Goal: Information Seeking & Learning: Learn about a topic

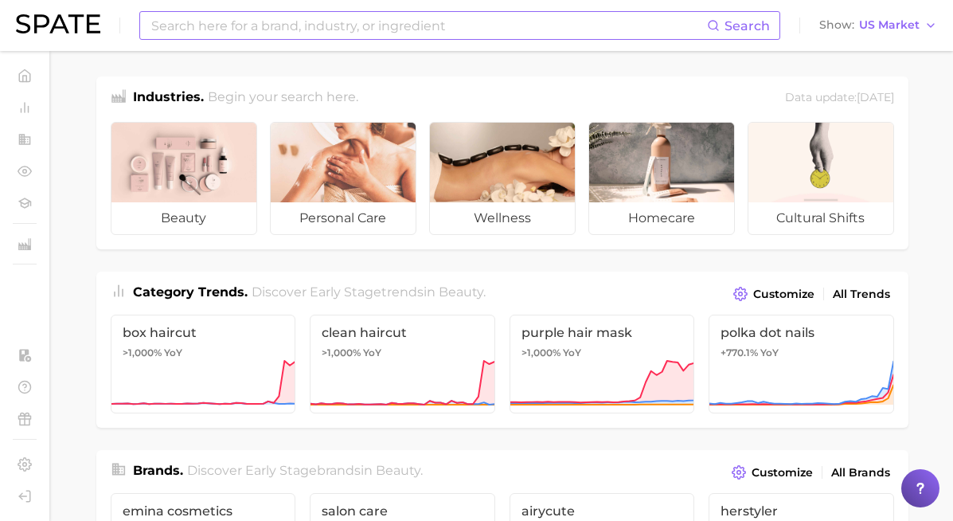
click at [391, 32] on input at bounding box center [428, 25] width 557 height 27
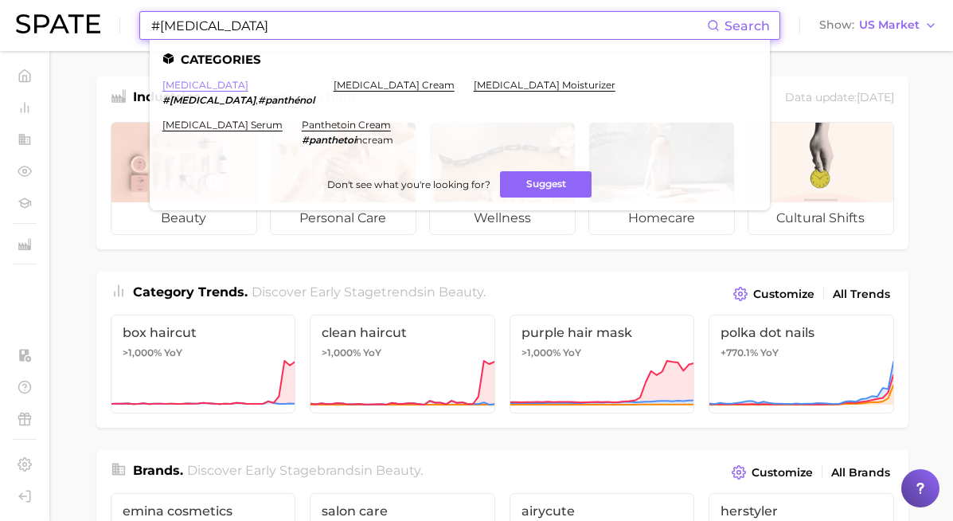
type input "#[MEDICAL_DATA]"
click at [179, 84] on link "[MEDICAL_DATA]" at bounding box center [205, 85] width 86 height 12
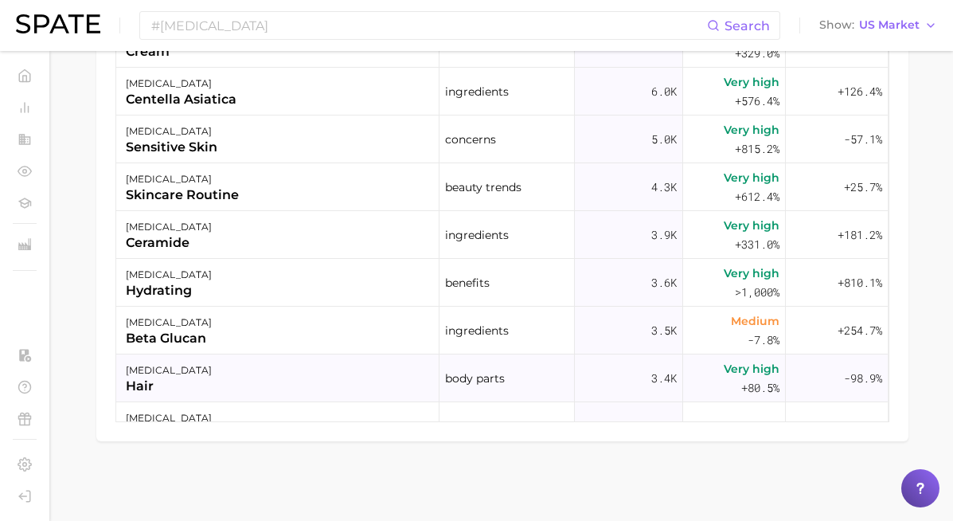
scroll to position [168, 0]
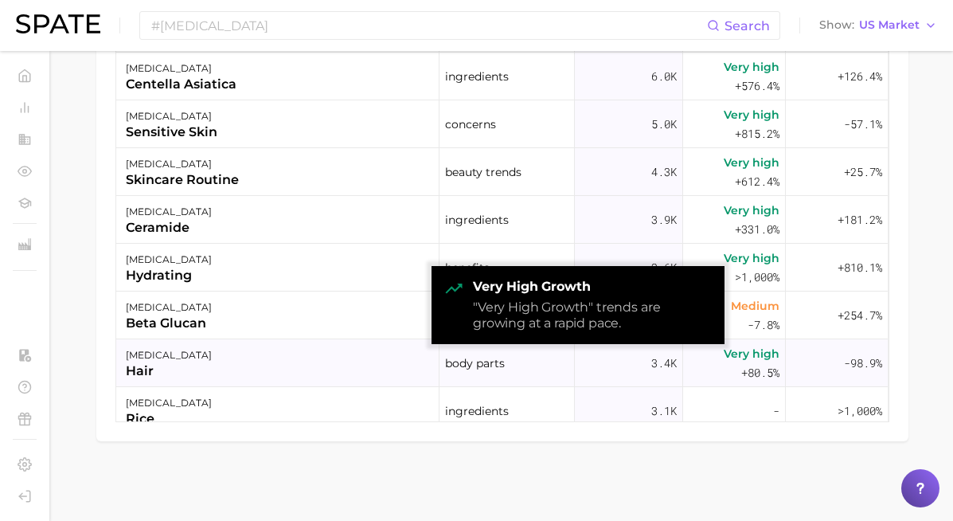
click at [757, 354] on span "Very high" at bounding box center [752, 353] width 56 height 19
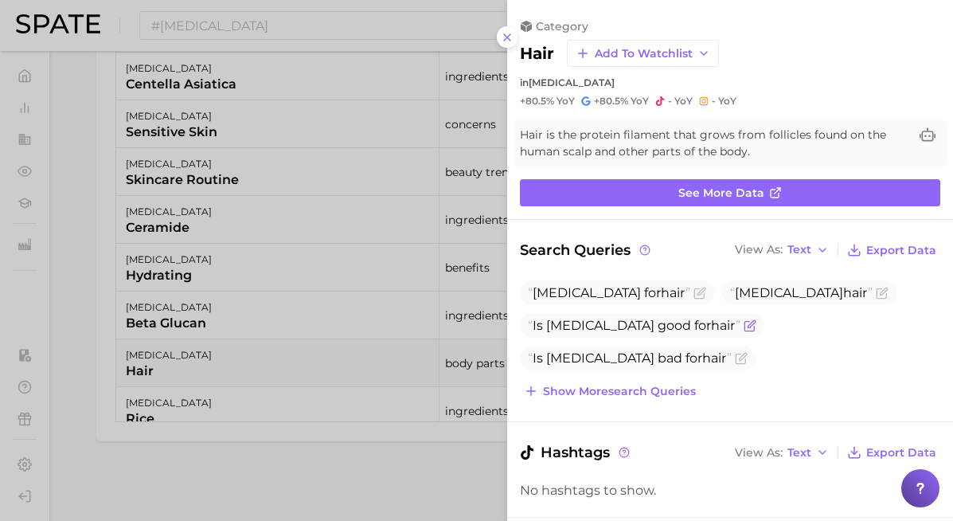
click at [744, 321] on icon "Flag as miscategorized or irrelevant" at bounding box center [750, 325] width 13 height 13
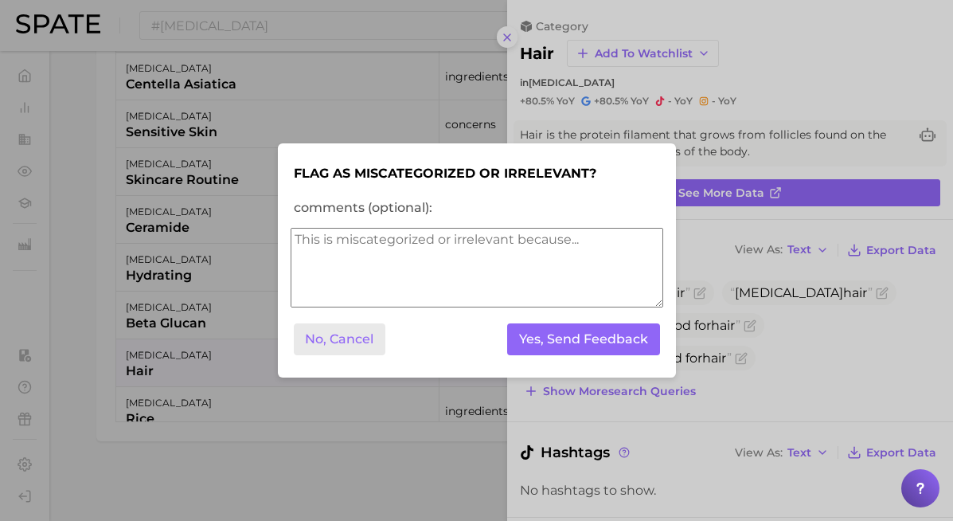
click at [326, 340] on button "No, Cancel" at bounding box center [340, 339] width 92 height 33
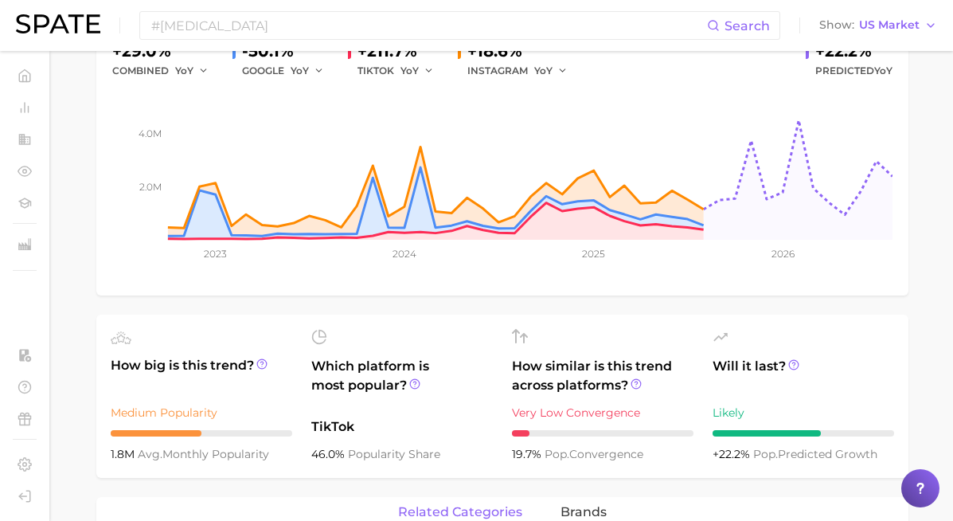
scroll to position [0, 0]
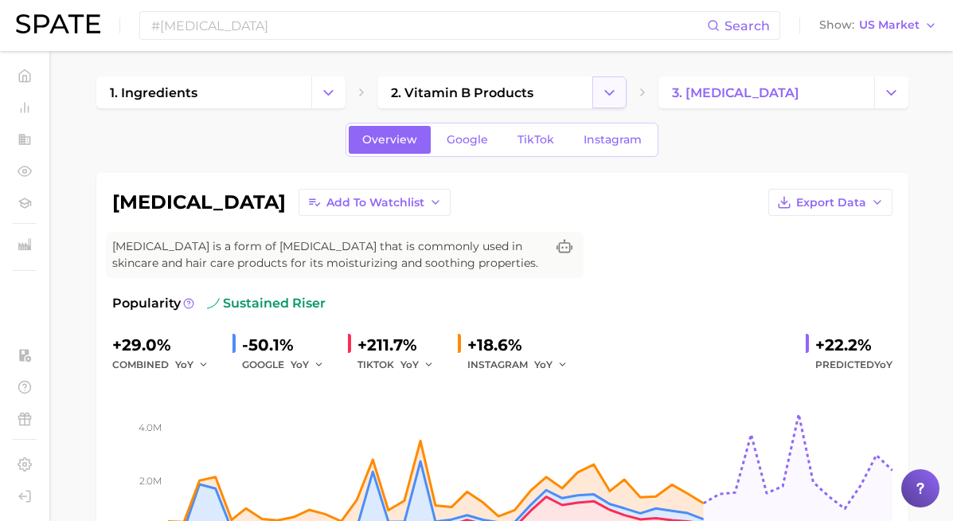
click at [604, 89] on icon "Change Category" at bounding box center [609, 92] width 17 height 17
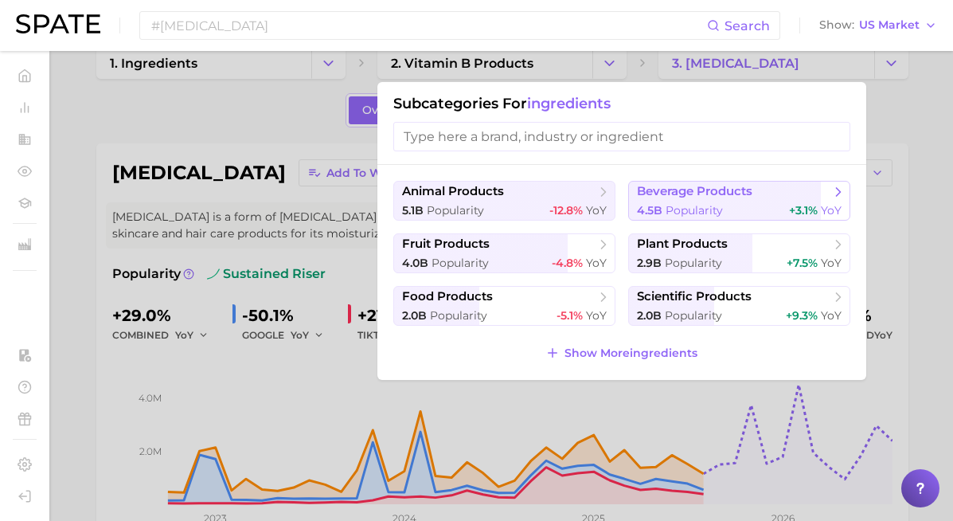
scroll to position [30, 0]
click at [635, 350] on span "Show More ingredients" at bounding box center [630, 353] width 133 height 14
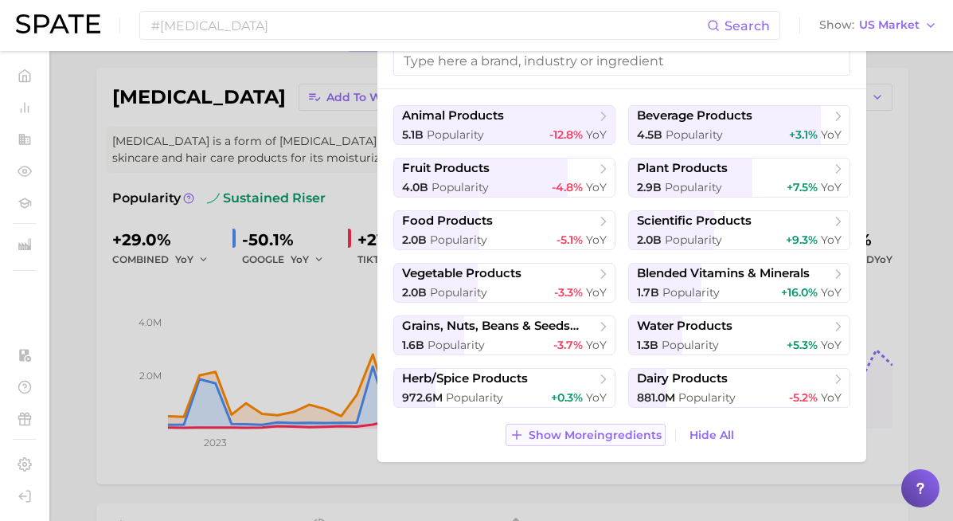
scroll to position [0, 0]
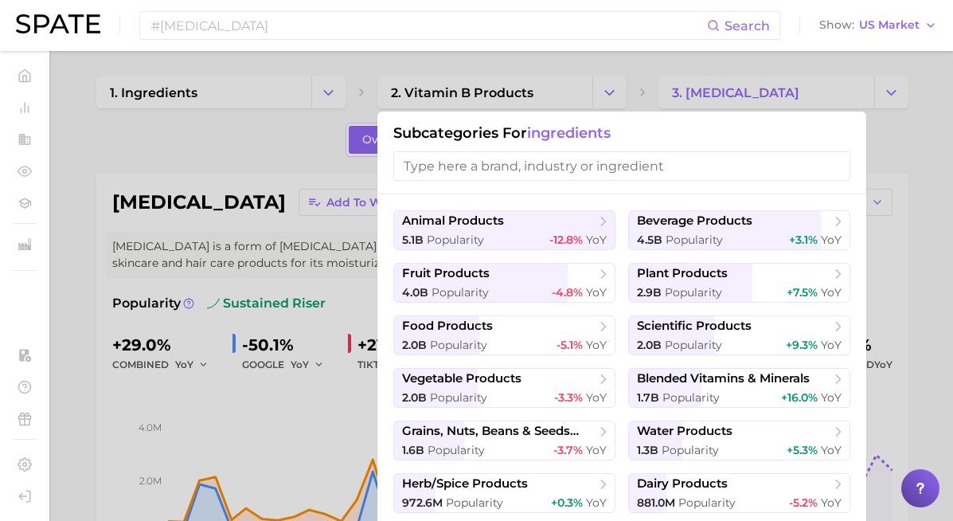
click at [588, 62] on div at bounding box center [476, 260] width 953 height 521
